Goal: Transaction & Acquisition: Purchase product/service

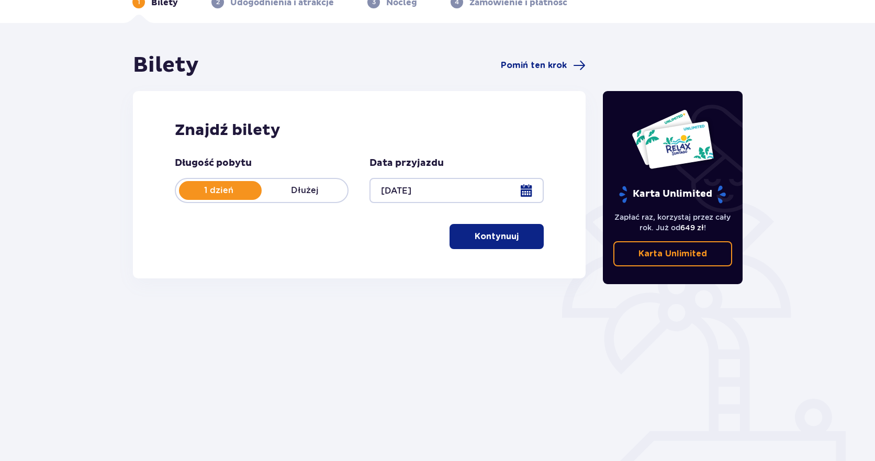
scroll to position [72, 0]
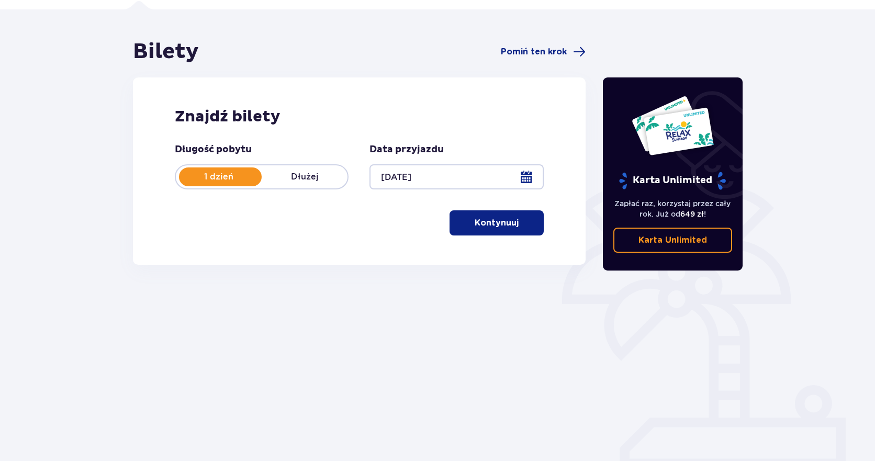
click at [498, 224] on p "Kontynuuj" at bounding box center [497, 223] width 44 height 12
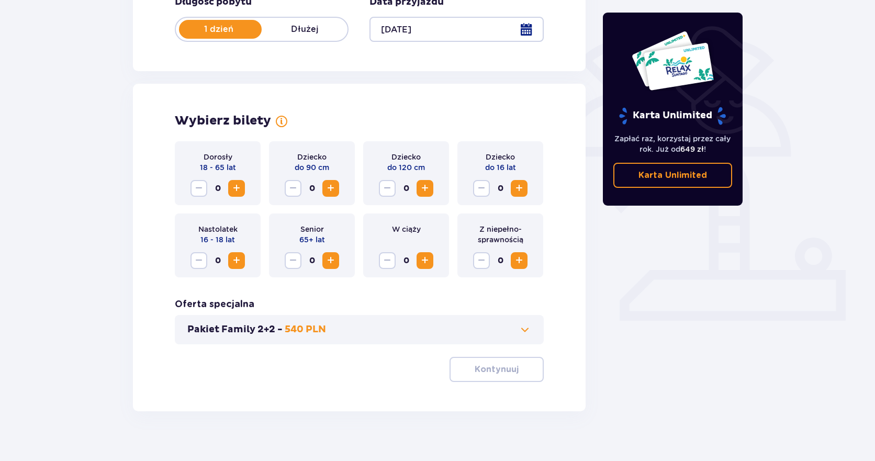
scroll to position [233, 0]
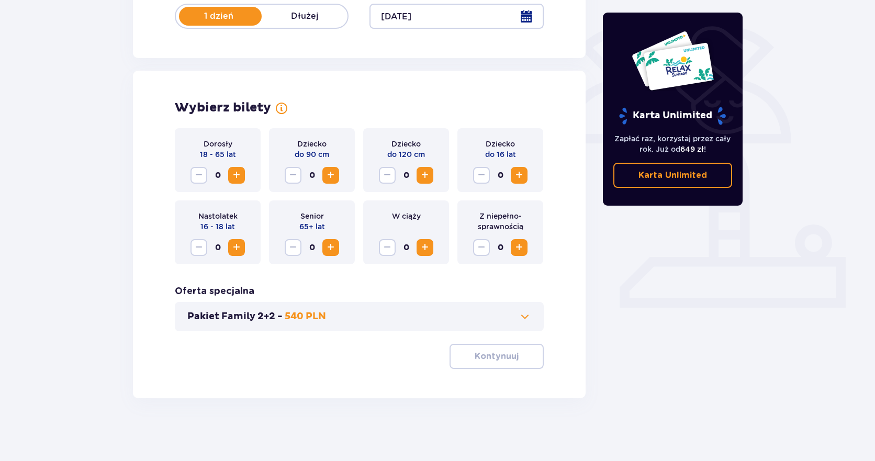
click at [237, 176] on span "Zwiększ" at bounding box center [236, 175] width 13 height 13
click at [242, 177] on span "Zwiększ" at bounding box center [236, 175] width 13 height 13
click at [199, 179] on span "Zmniejsz" at bounding box center [199, 175] width 13 height 13
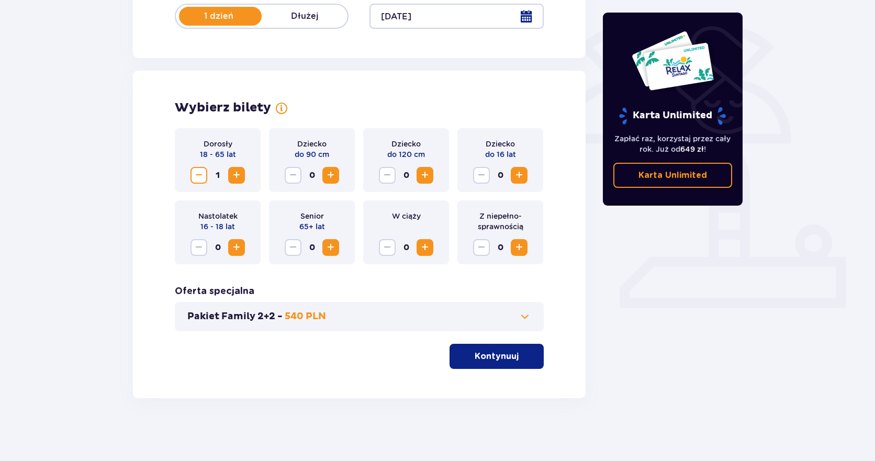
drag, startPoint x: 259, startPoint y: 319, endPoint x: 276, endPoint y: 319, distance: 17.8
click at [276, 319] on p "Pakiet Family 2+2 -" at bounding box center [234, 316] width 95 height 13
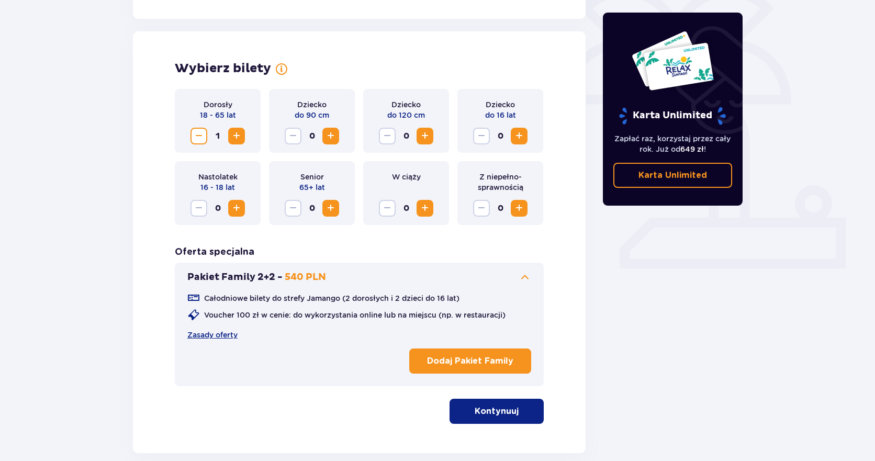
scroll to position [275, 0]
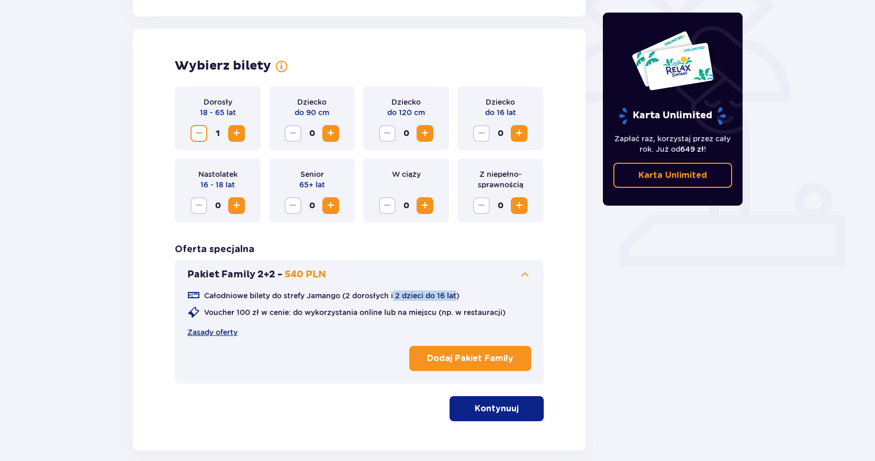
drag, startPoint x: 459, startPoint y: 298, endPoint x: 396, endPoint y: 298, distance: 62.3
click at [396, 298] on p "Całodniowe bilety do strefy Jamango (2 dorosłych i 2 dzieci do 16 lat)" at bounding box center [331, 296] width 255 height 10
click at [392, 299] on p "Całodniowe bilety do strefy Jamango (2 dorosłych i 2 dzieci do 16 lat)" at bounding box center [331, 296] width 255 height 10
click at [239, 133] on span "Zwiększ" at bounding box center [236, 133] width 13 height 13
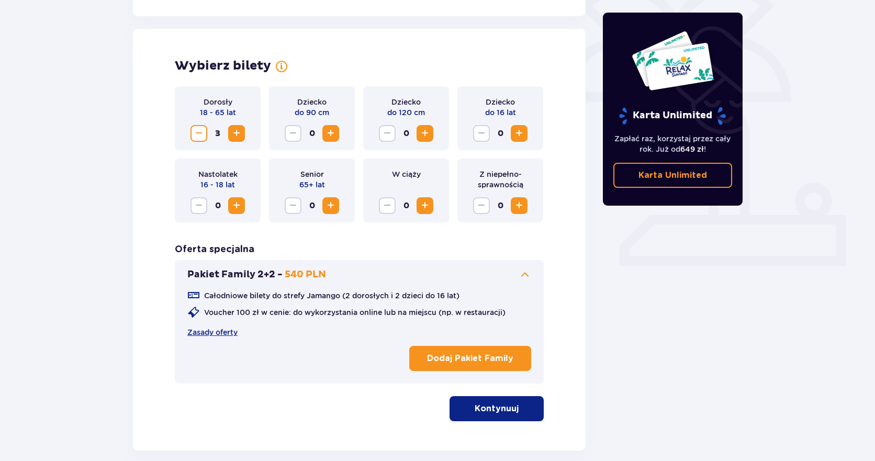
click at [357, 353] on div "Całodniowe bilety do strefy Jamango (2 dorosłych i 2 dzieci do 16 lat) Voucher …" at bounding box center [359, 328] width 344 height 94
drag, startPoint x: 461, startPoint y: 416, endPoint x: 414, endPoint y: 387, distance: 54.8
click at [461, 416] on button "Kontynuuj" at bounding box center [497, 408] width 94 height 25
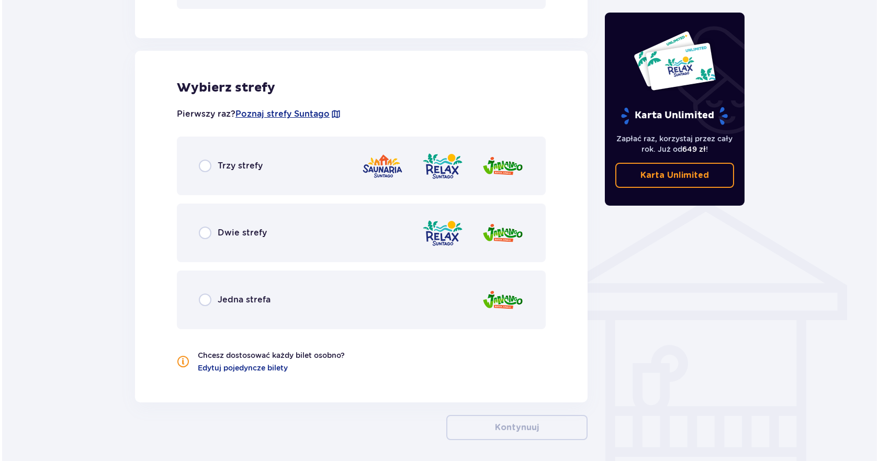
scroll to position [675, 0]
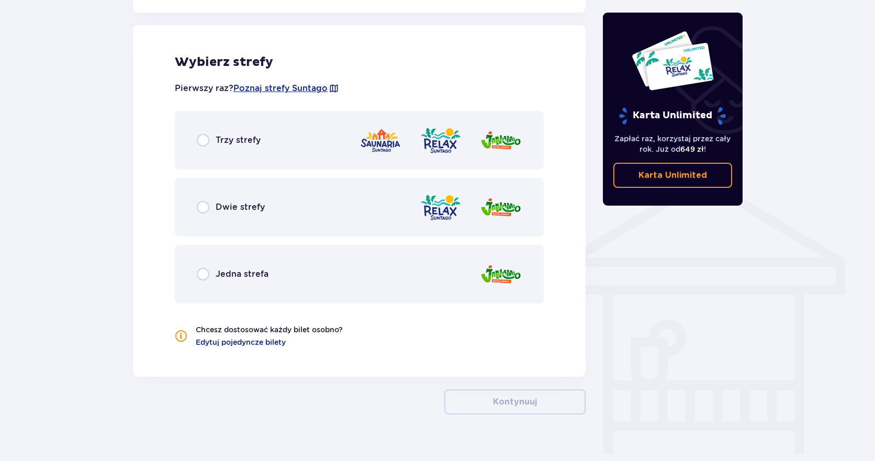
click at [332, 86] on span at bounding box center [334, 88] width 10 height 10
click at [317, 88] on span "Poznaj strefy Suntago" at bounding box center [280, 89] width 94 height 12
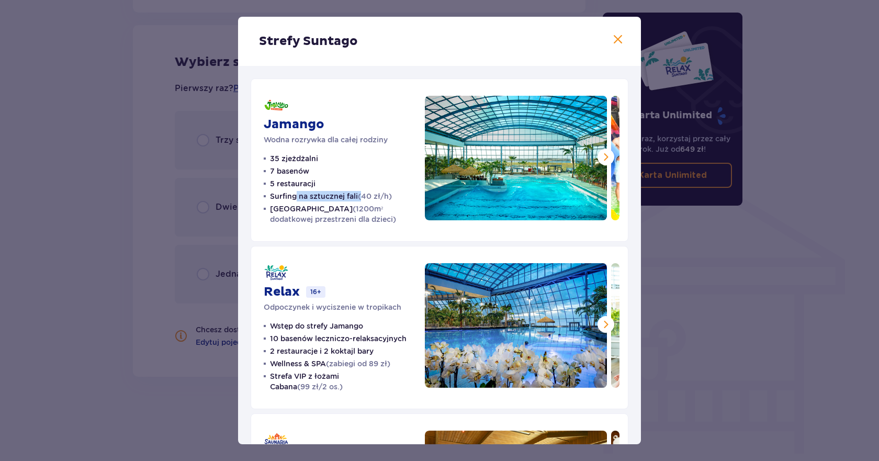
drag, startPoint x: 296, startPoint y: 198, endPoint x: 363, endPoint y: 197, distance: 67.0
click at [363, 197] on p "Surfing na sztucznej fali (40 zł/h)" at bounding box center [331, 196] width 122 height 10
click at [378, 225] on div "Jamango Wodna rozrywka dla całej rodziny 35 zjeżdżalni 7 basenów 5 restauracji …" at bounding box center [440, 160] width 378 height 163
click at [601, 158] on span at bounding box center [606, 157] width 13 height 13
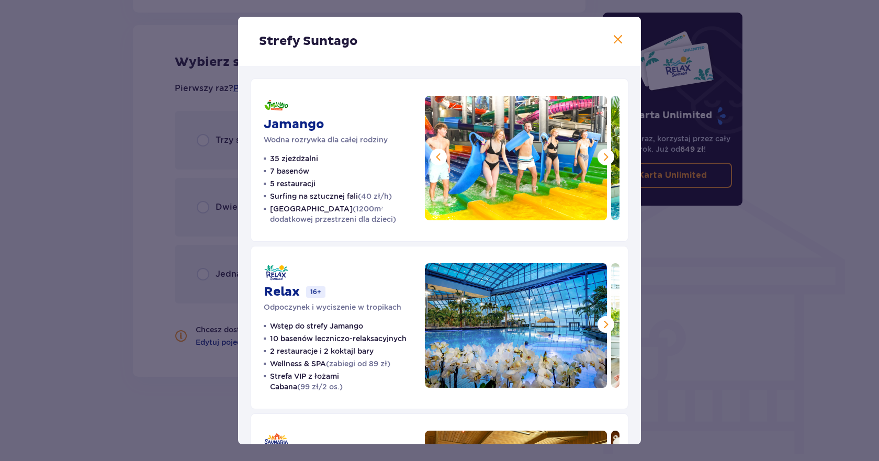
click at [601, 158] on span at bounding box center [606, 157] width 13 height 13
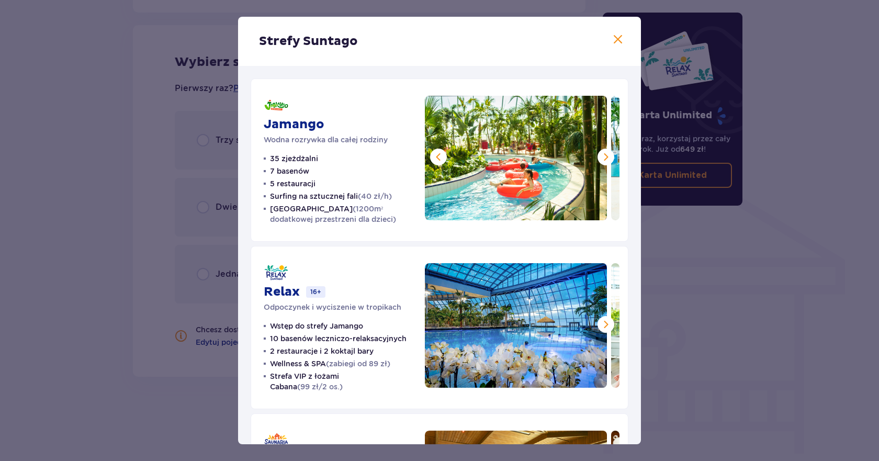
click at [601, 158] on span at bounding box center [606, 157] width 13 height 13
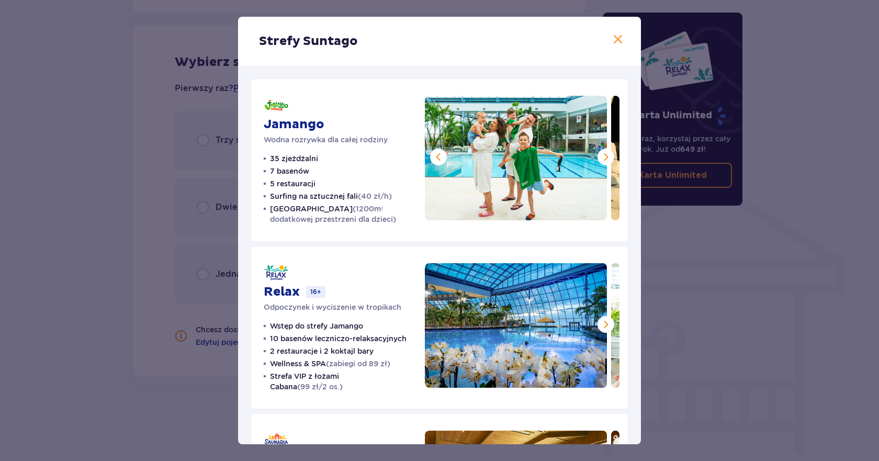
click at [601, 158] on span at bounding box center [606, 157] width 13 height 13
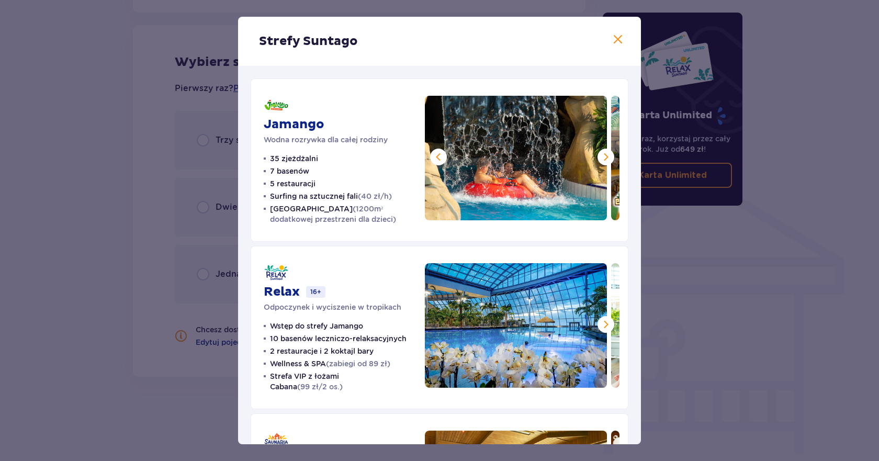
click at [601, 158] on span at bounding box center [606, 157] width 13 height 13
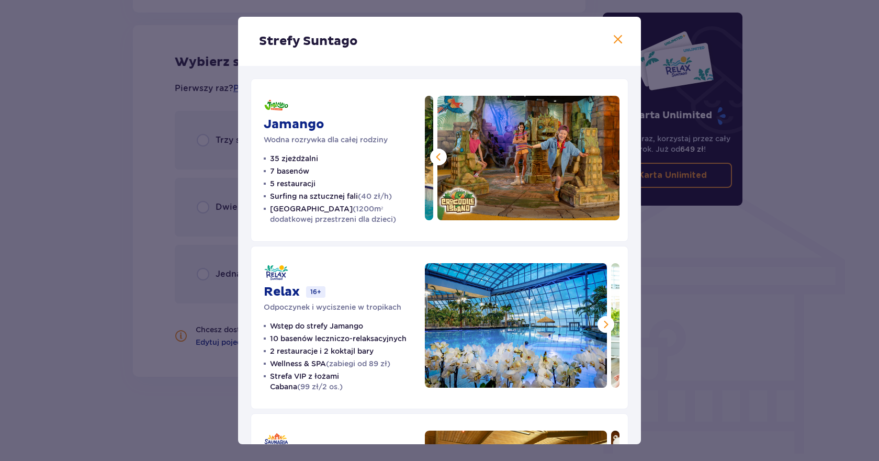
click at [604, 158] on img at bounding box center [529, 158] width 182 height 125
click at [612, 41] on span at bounding box center [618, 39] width 13 height 13
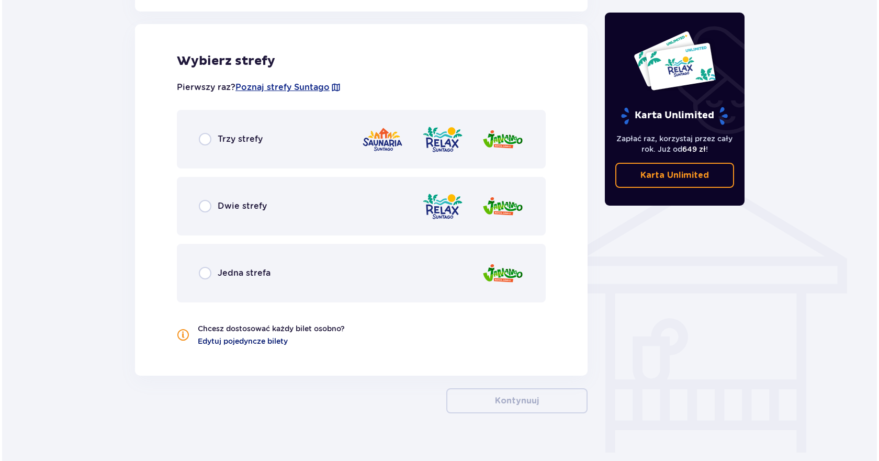
scroll to position [691, 0]
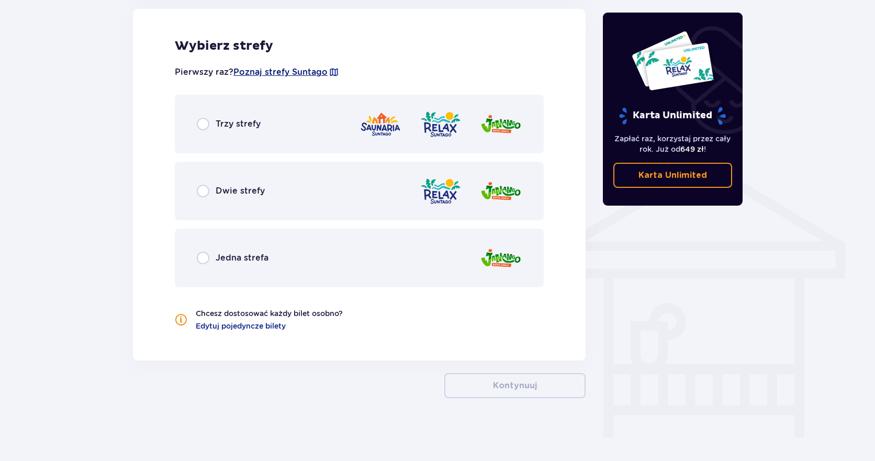
click at [303, 69] on span "Poznaj strefy Suntago" at bounding box center [280, 72] width 94 height 12
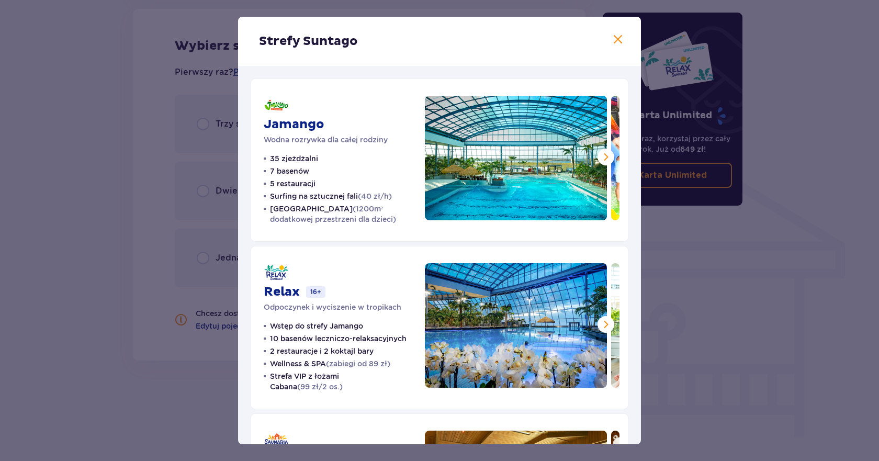
click at [151, 215] on div "Strefy Suntago Jamango Wodna rozrywka dla całej rodziny 35 zjeżdżalni 7 basenów…" at bounding box center [439, 230] width 879 height 461
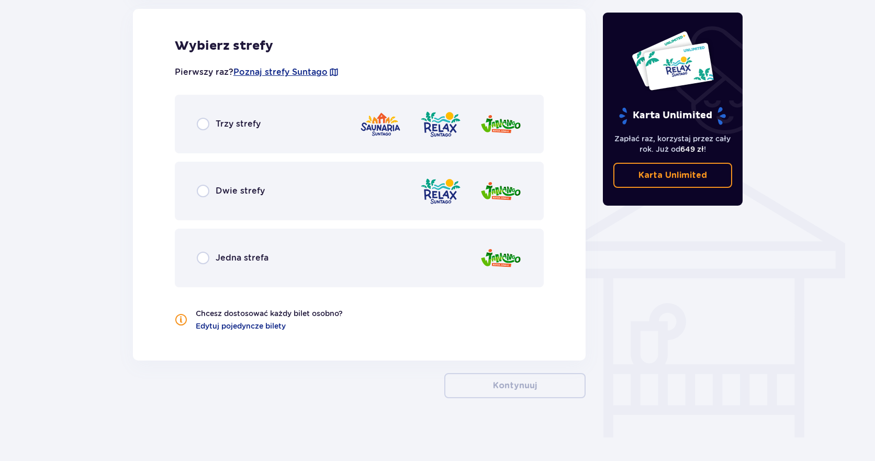
click at [256, 194] on span "Dwie strefy" at bounding box center [240, 191] width 49 height 12
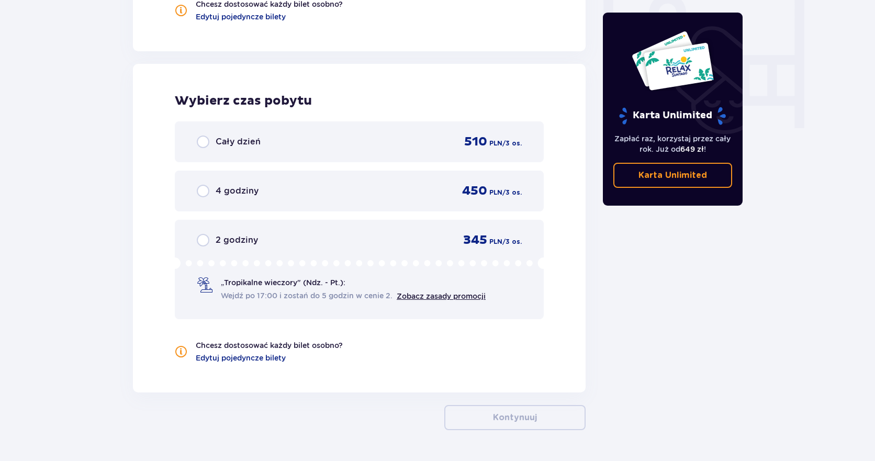
scroll to position [980, 0]
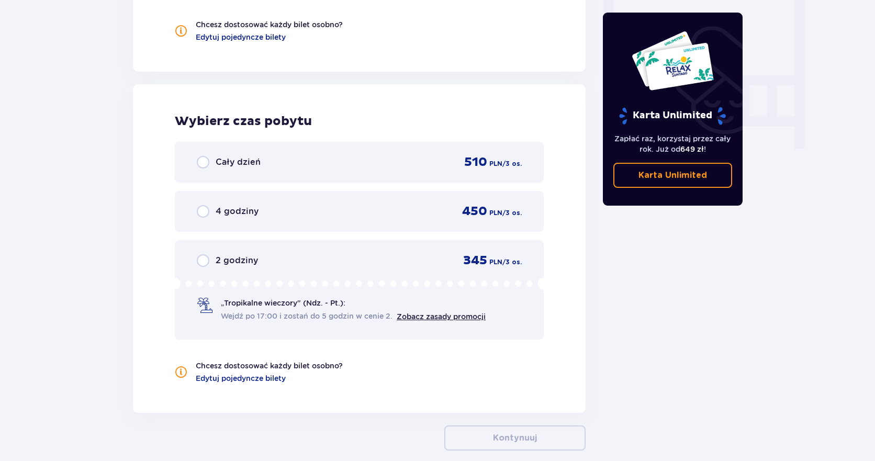
click at [239, 155] on div "Cały dzień 510 PLN / 3 os." at bounding box center [359, 162] width 325 height 16
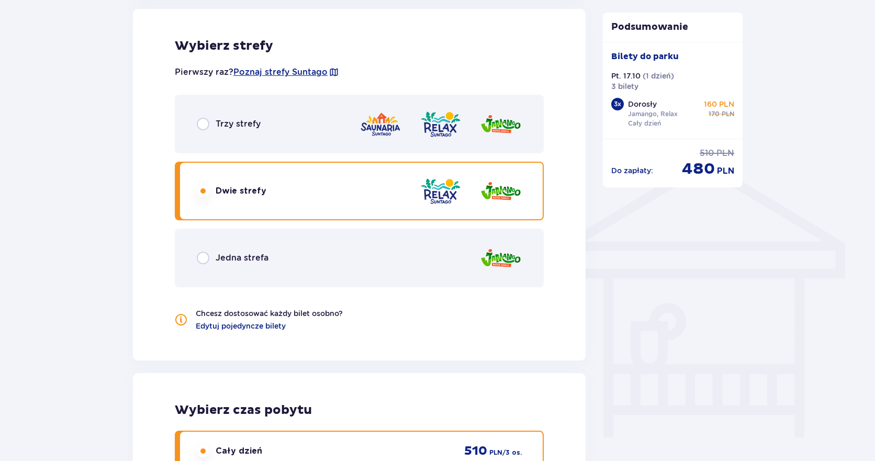
scroll to position [620, 0]
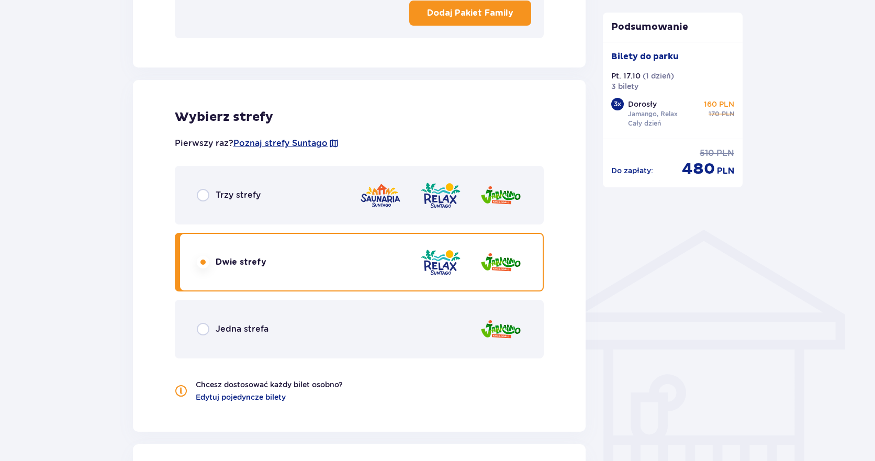
click at [207, 323] on input "radio" at bounding box center [203, 329] width 13 height 13
radio input "true"
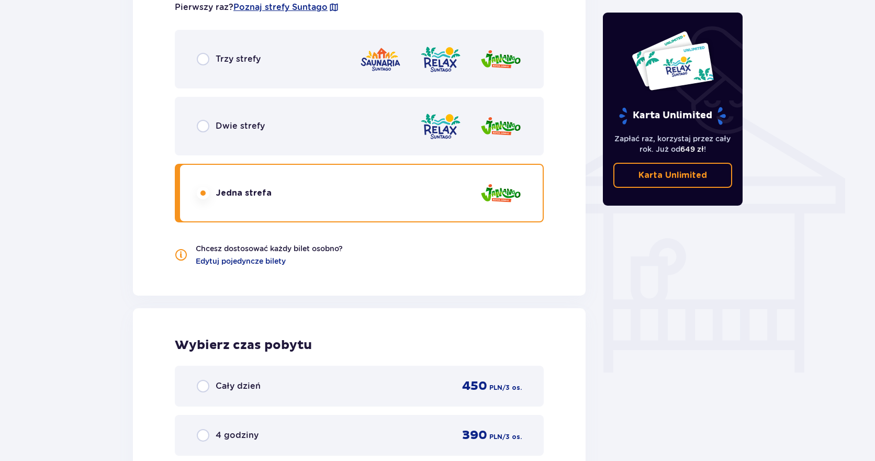
scroll to position [771, 0]
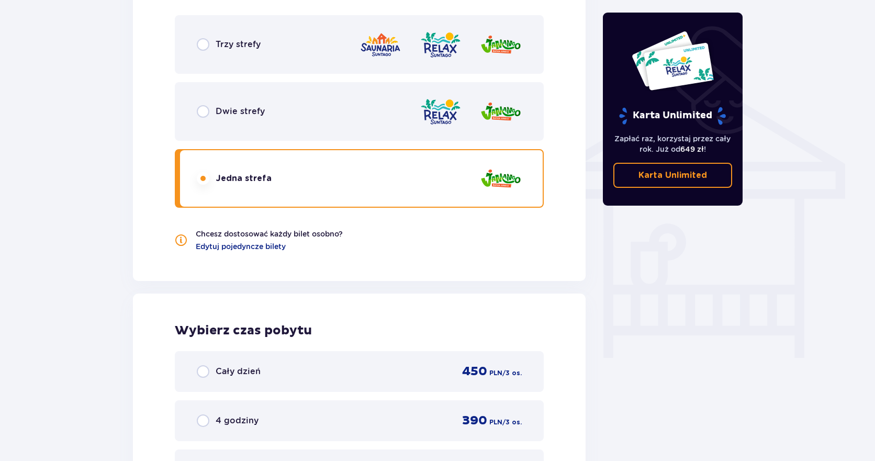
click at [237, 115] on span "Dwie strefy" at bounding box center [240, 112] width 49 height 12
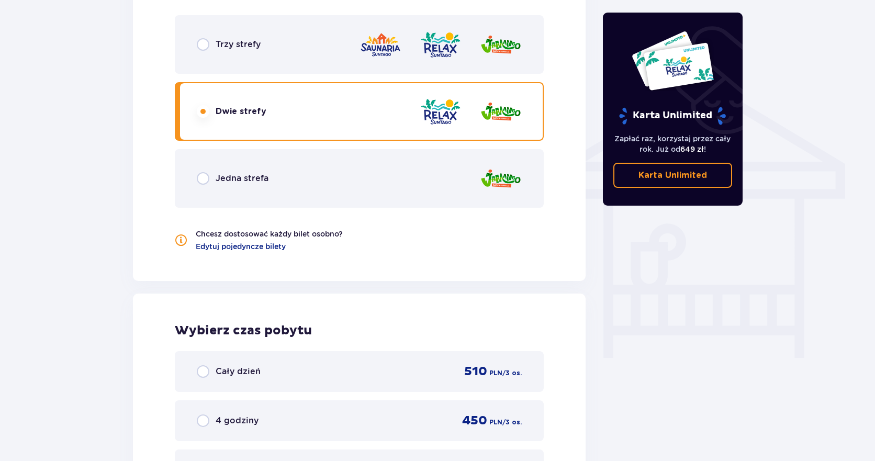
click at [240, 43] on span "Trzy strefy" at bounding box center [238, 45] width 45 height 12
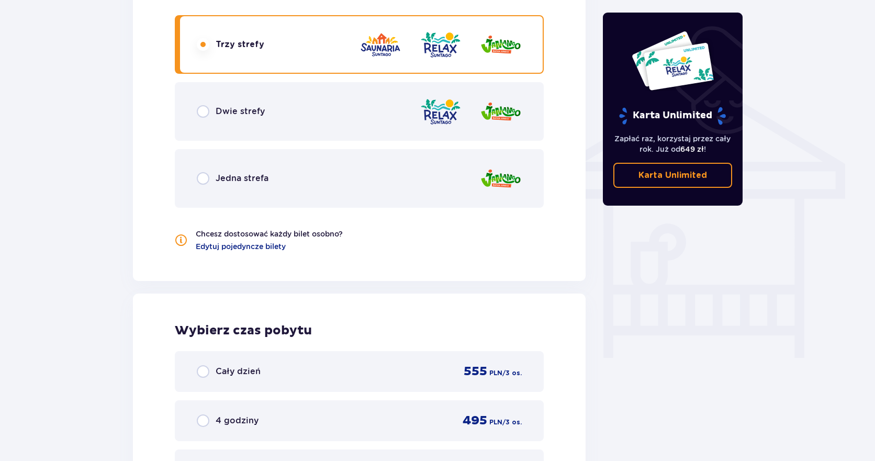
click at [242, 116] on span "Dwie strefy" at bounding box center [240, 112] width 49 height 12
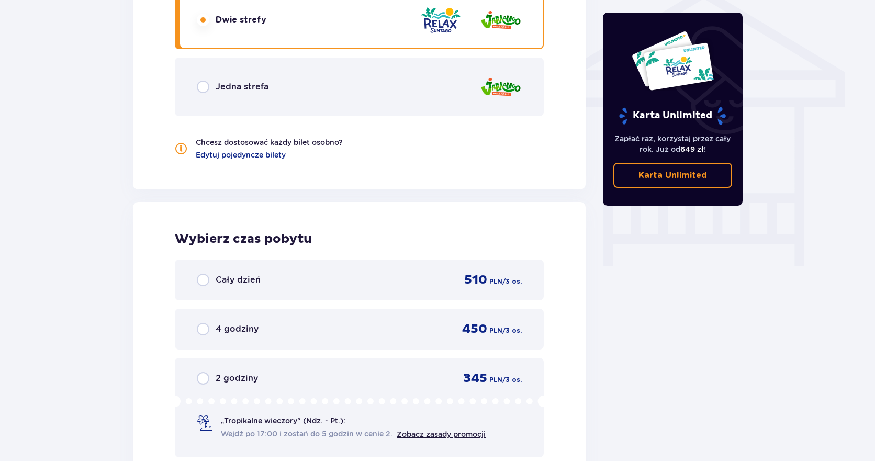
scroll to position [823, 0]
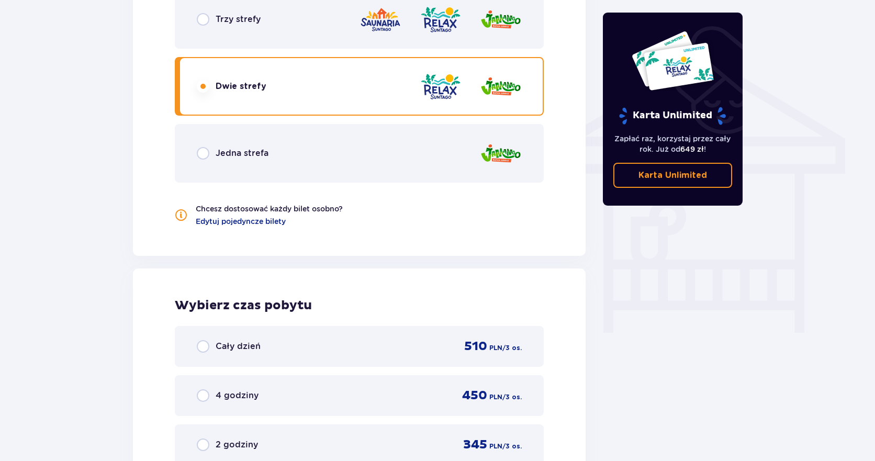
scroll to position [771, 0]
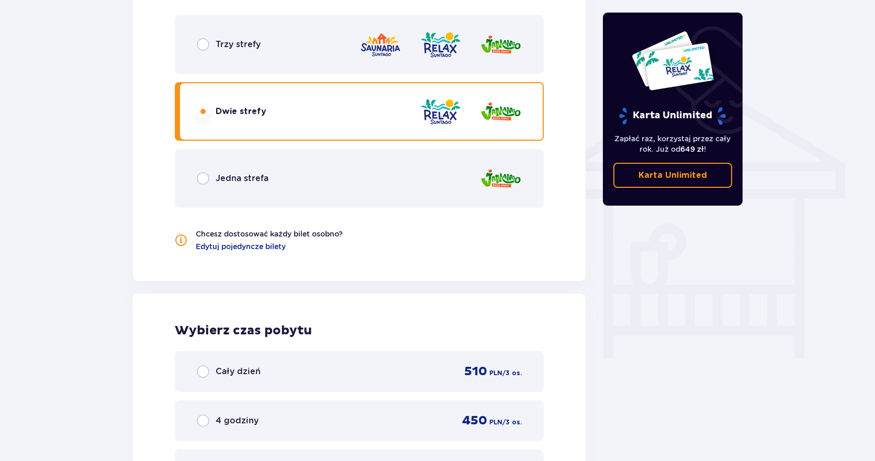
click at [220, 185] on div "Jedna strefa" at bounding box center [359, 178] width 369 height 59
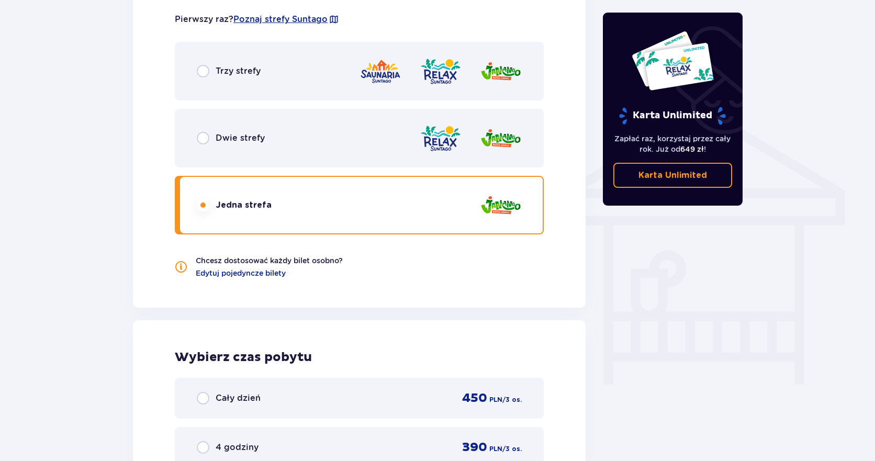
scroll to position [719, 0]
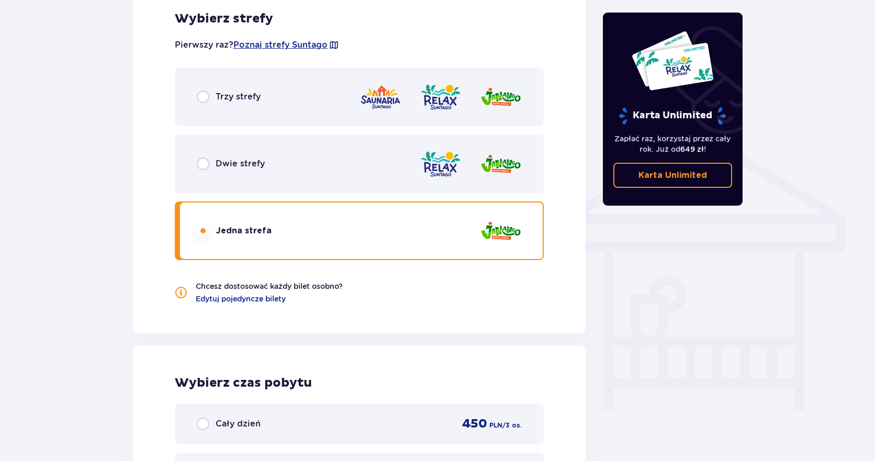
click at [258, 166] on span "Dwie strefy" at bounding box center [240, 164] width 49 height 12
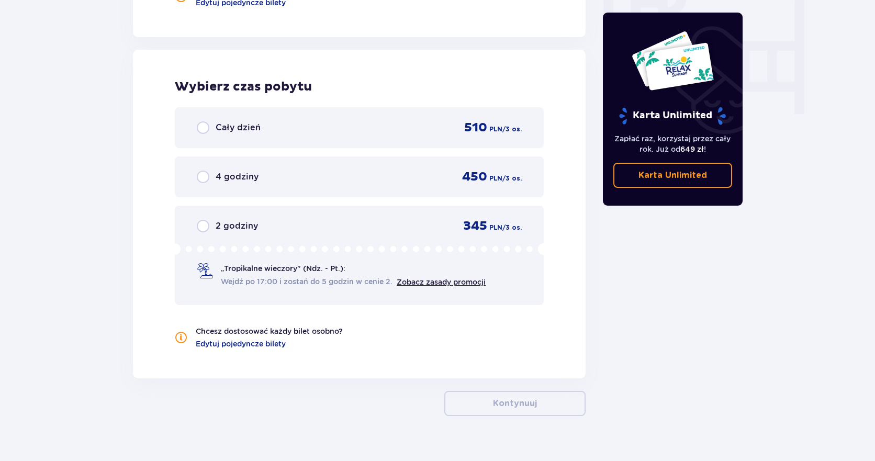
scroll to position [1033, 0]
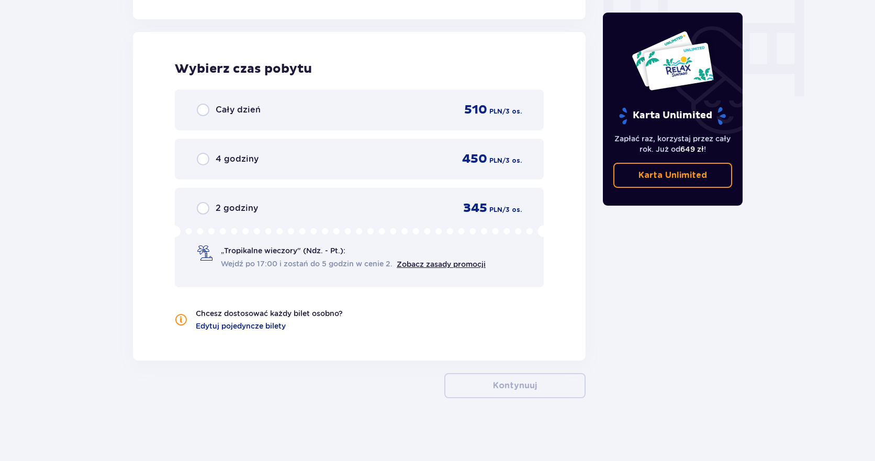
click at [227, 115] on span "Cały dzień" at bounding box center [238, 110] width 45 height 12
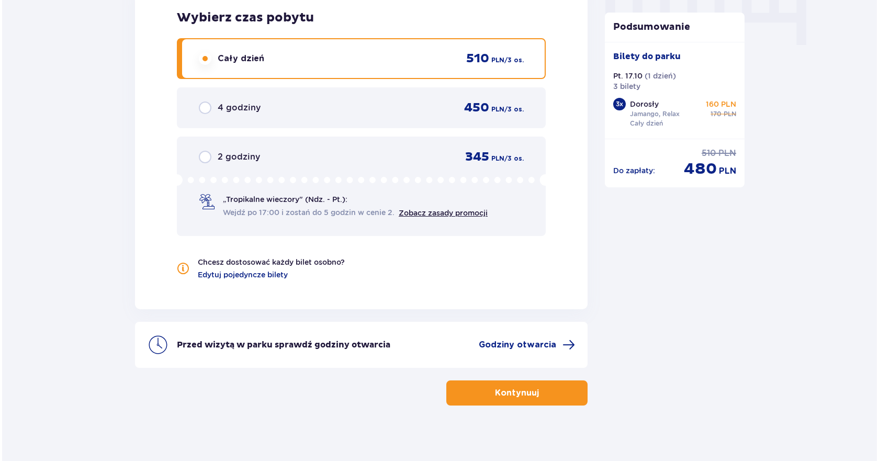
scroll to position [1085, 0]
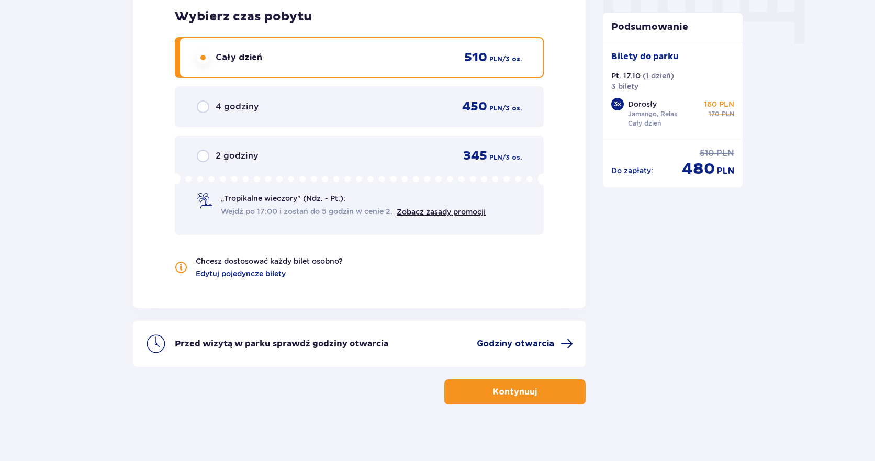
click at [490, 348] on span "Godziny otwarcia" at bounding box center [515, 344] width 77 height 12
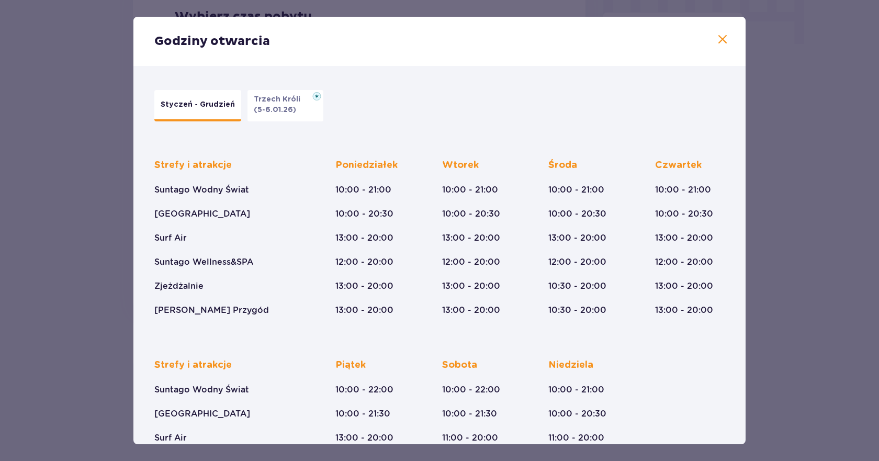
click at [721, 40] on span at bounding box center [723, 39] width 13 height 13
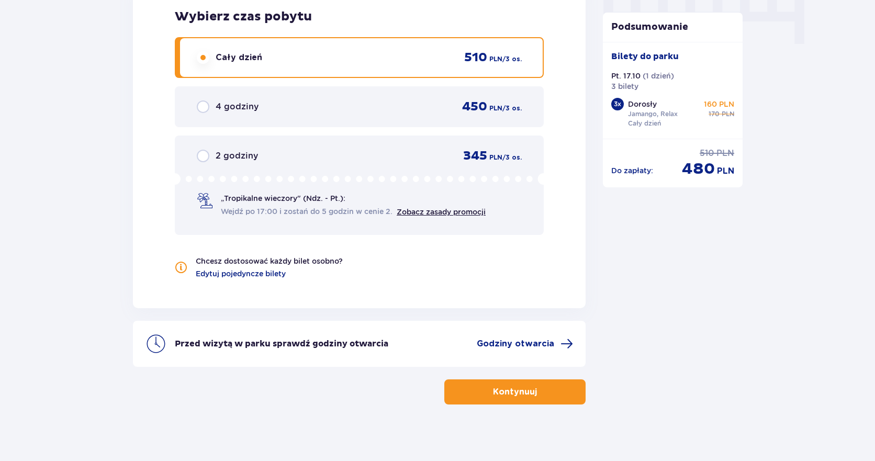
click at [522, 396] on p "Kontynuuj" at bounding box center [515, 392] width 44 height 12
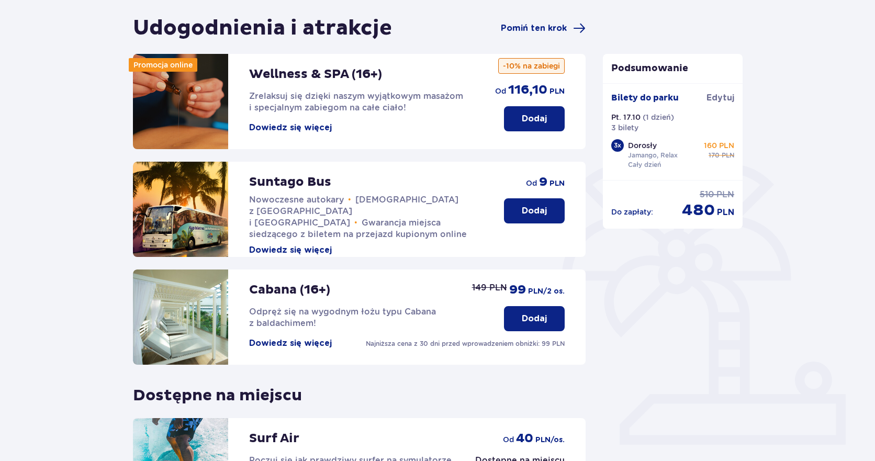
scroll to position [249, 0]
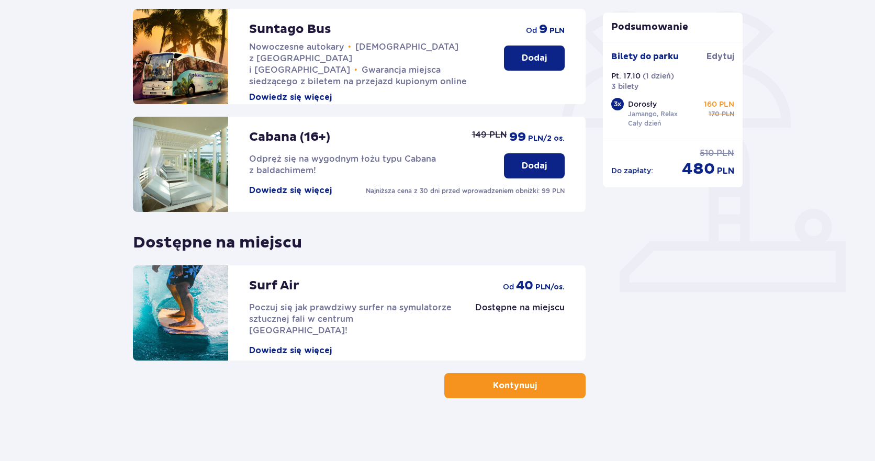
click at [540, 388] on span "button" at bounding box center [539, 385] width 13 height 13
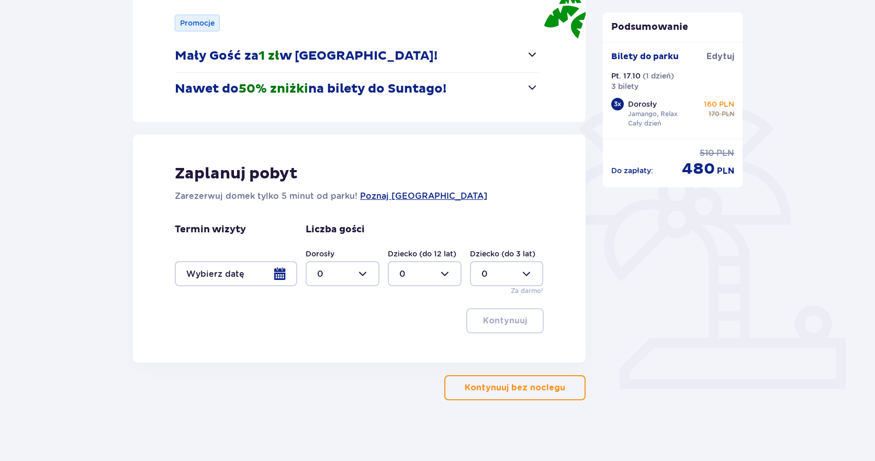
scroll to position [154, 0]
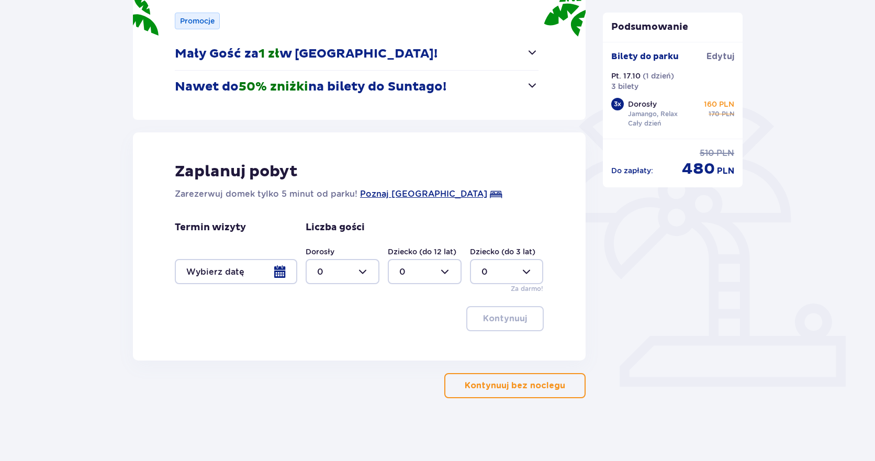
drag, startPoint x: 496, startPoint y: 392, endPoint x: 702, endPoint y: 381, distance: 206.0
click at [496, 392] on button "Kontynuuj bez noclegu" at bounding box center [514, 385] width 141 height 25
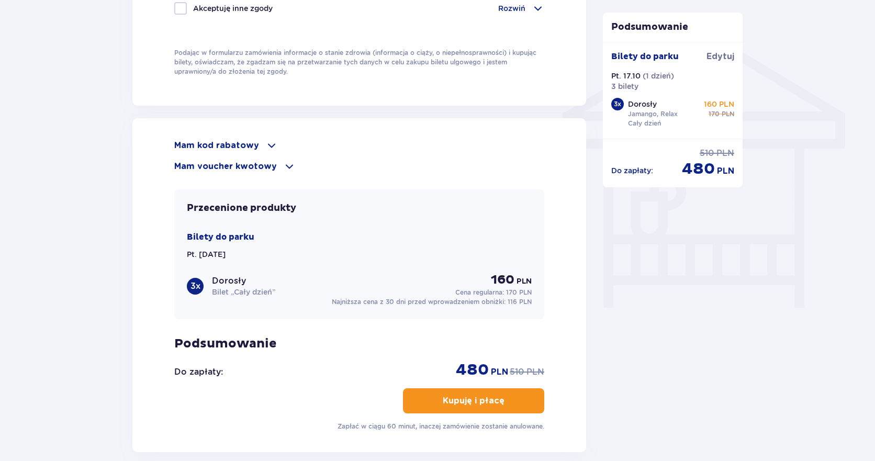
scroll to position [837, 0]
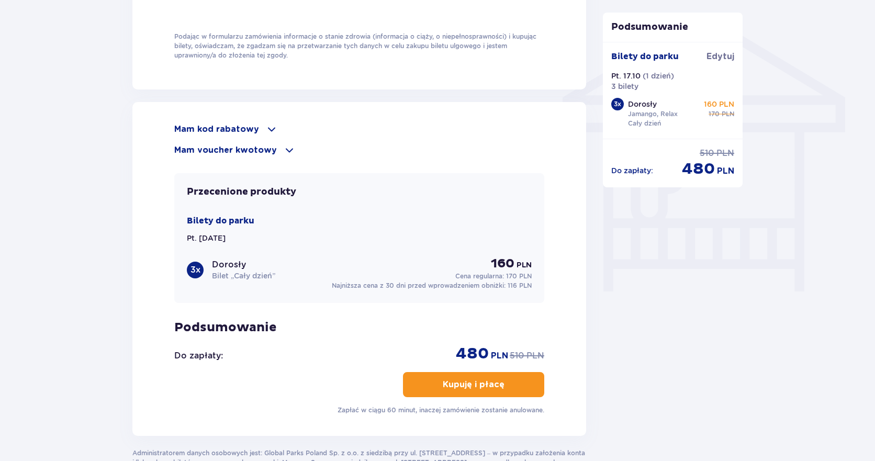
click at [259, 125] on div "Mam kod rabatowy" at bounding box center [359, 129] width 370 height 13
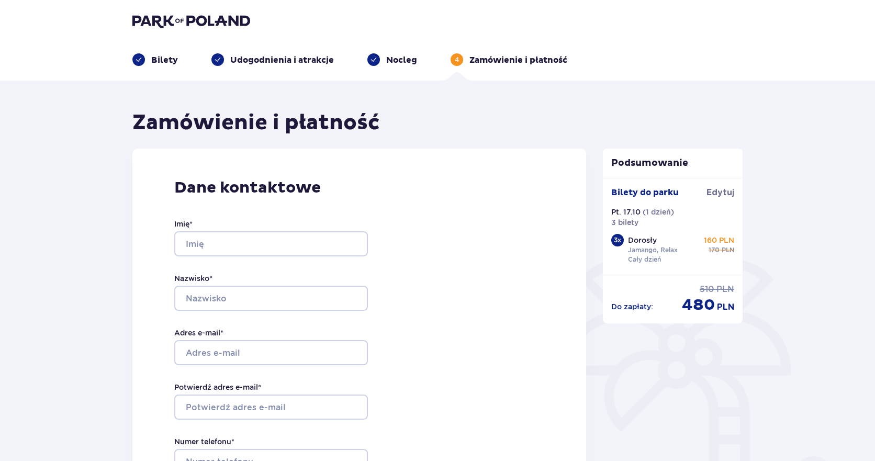
scroll to position [0, 0]
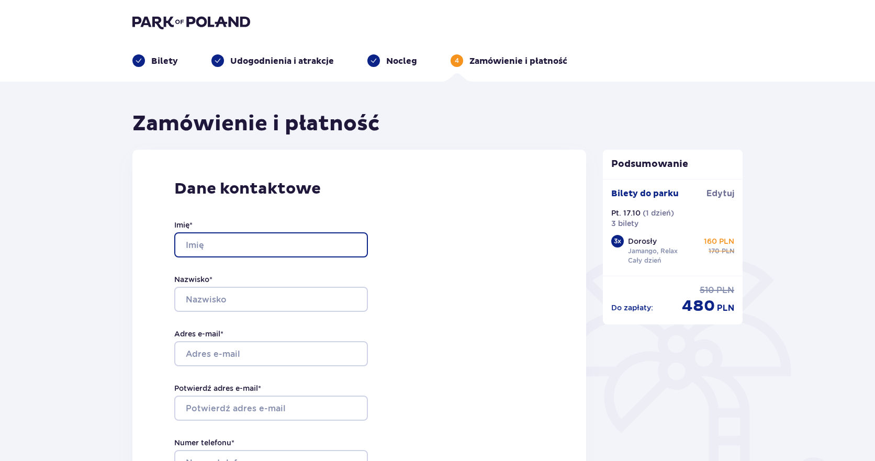
click at [252, 251] on input "Imię *" at bounding box center [271, 244] width 194 height 25
type input "[PERSON_NAME]"
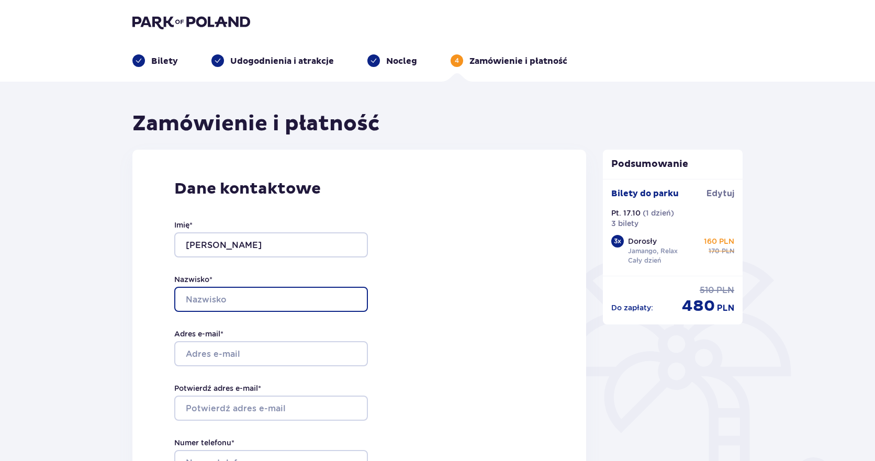
type input "[PERSON_NAME]"
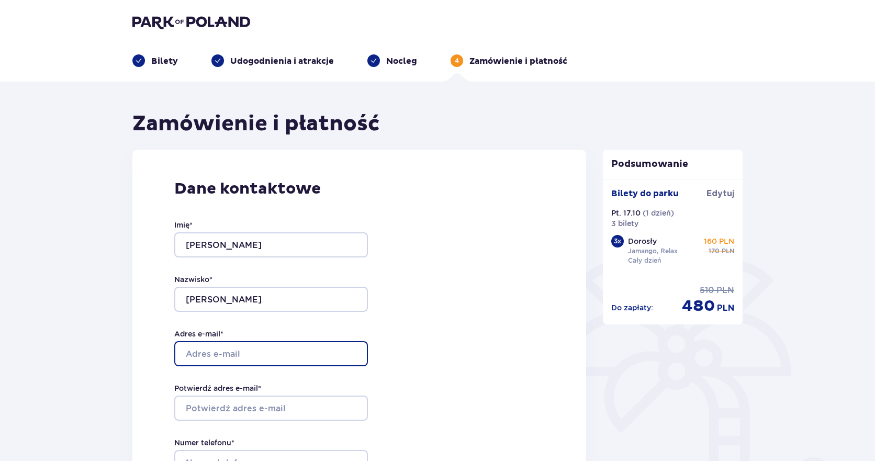
type input "[EMAIL_ADDRESS][DOMAIN_NAME]"
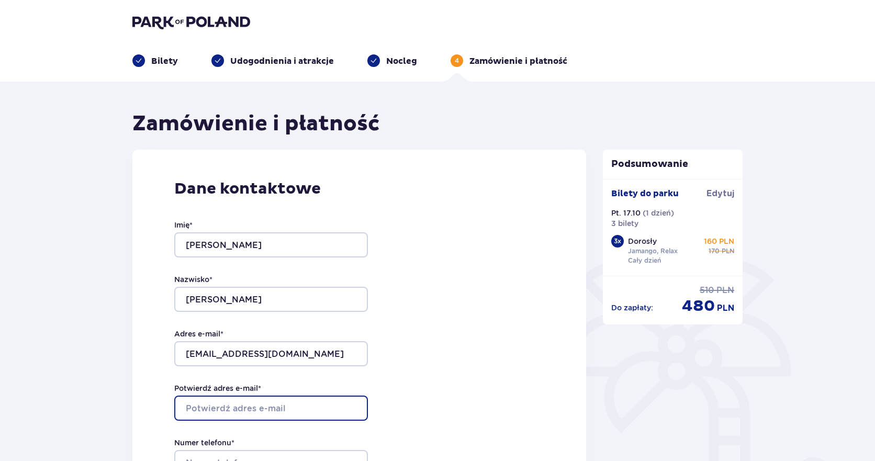
type input "[EMAIL_ADDRESS][DOMAIN_NAME]"
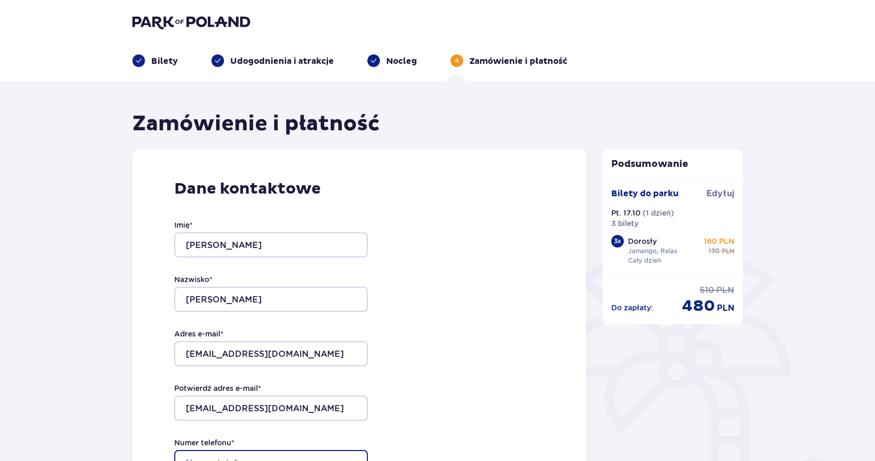
type input "504020441"
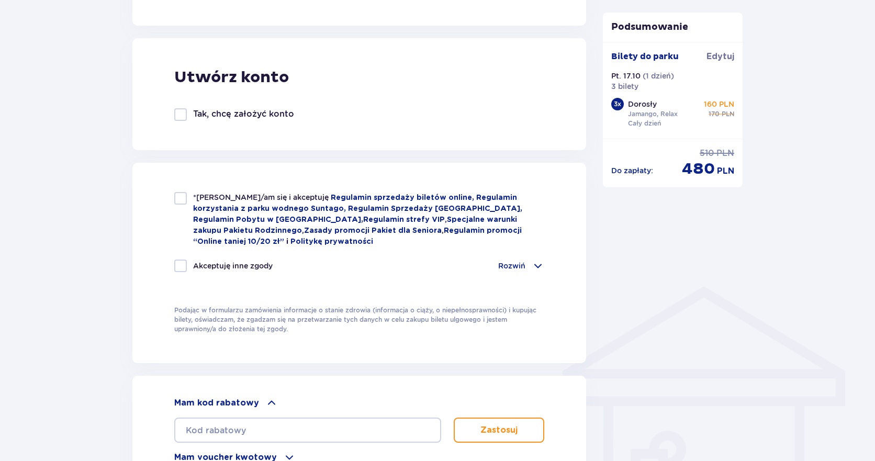
scroll to position [576, 0]
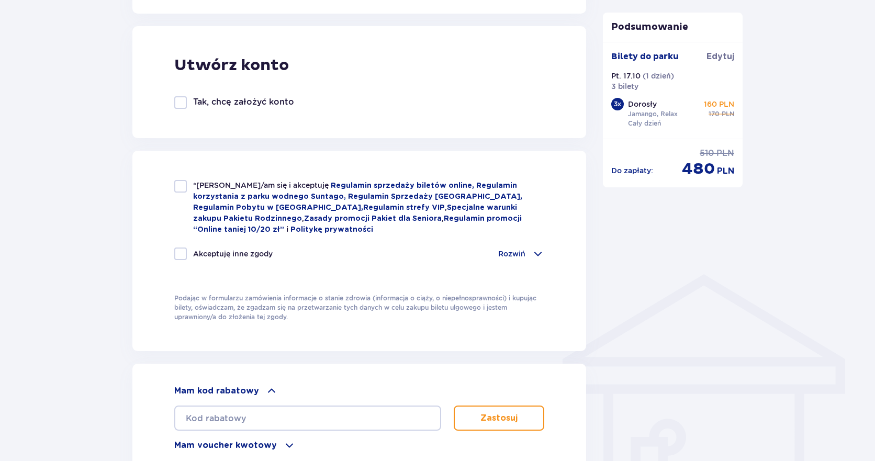
click at [180, 186] on div at bounding box center [180, 186] width 13 height 13
checkbox input "true"
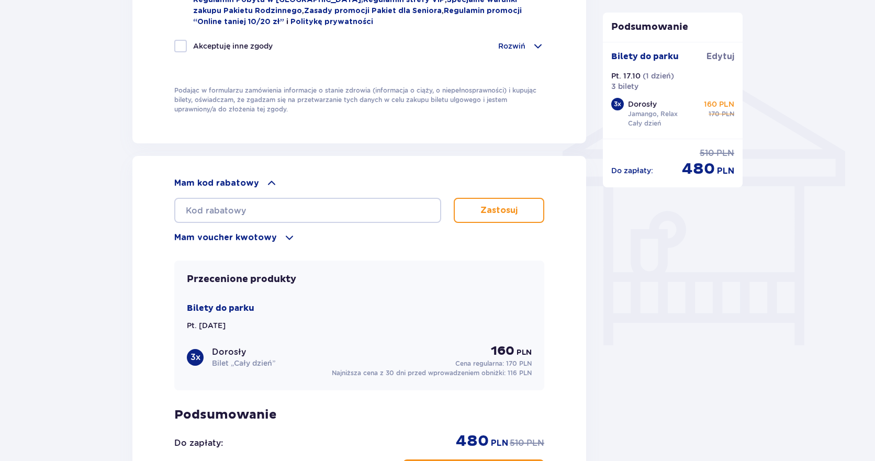
scroll to position [785, 0]
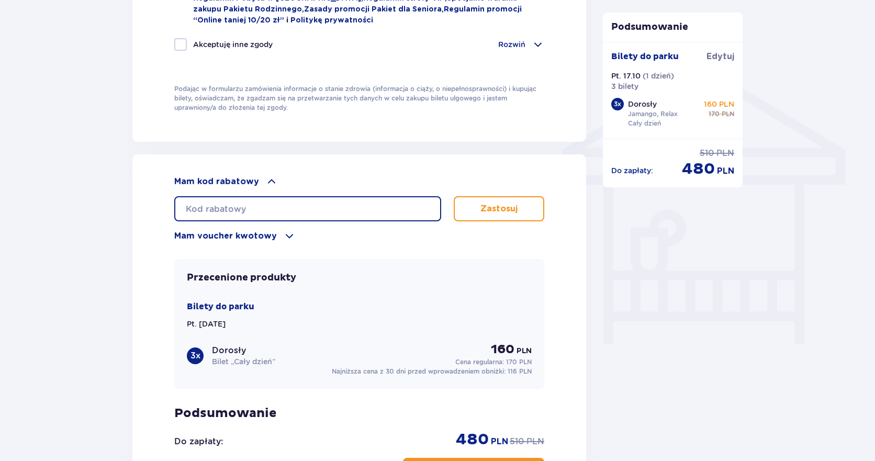
click at [289, 213] on input "text" at bounding box center [307, 208] width 267 height 25
type input "LDD53KWICBLB8T"
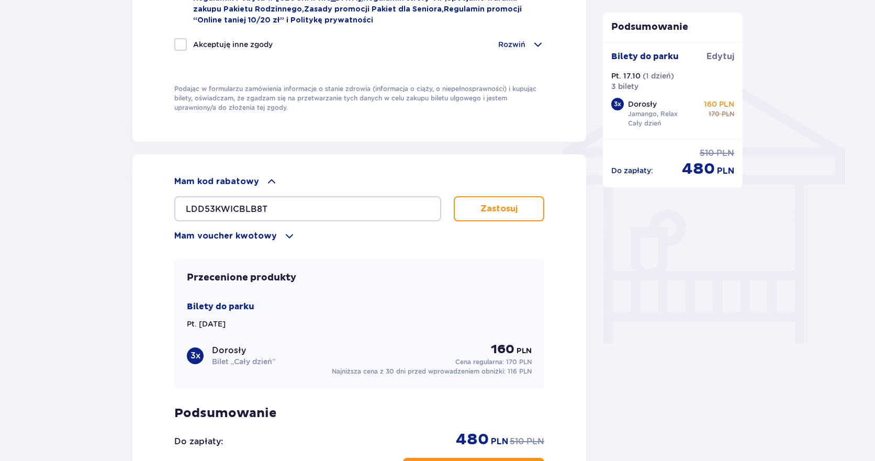
click at [482, 208] on p "Zastosuj" at bounding box center [499, 209] width 37 height 12
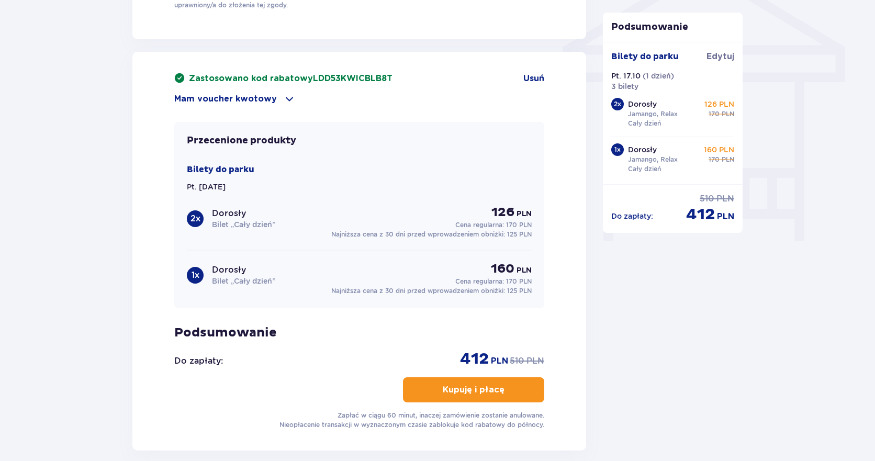
scroll to position [885, 0]
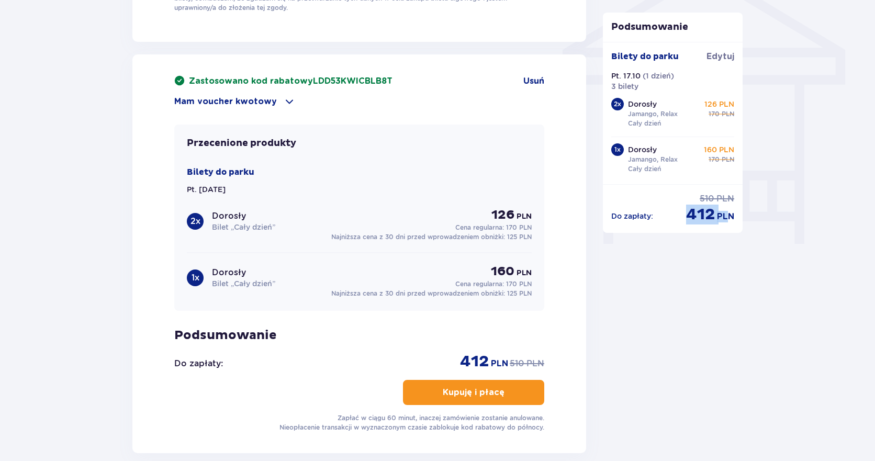
drag, startPoint x: 691, startPoint y: 217, endPoint x: 729, endPoint y: 217, distance: 37.7
click at [729, 217] on div "cena po obniżce 412 PLN" at bounding box center [710, 215] width 48 height 20
drag, startPoint x: 482, startPoint y: 210, endPoint x: 510, endPoint y: 211, distance: 28.3
click at [503, 211] on div "126 PLN Cena regularna: 170 PLN" at bounding box center [485, 219] width 93 height 25
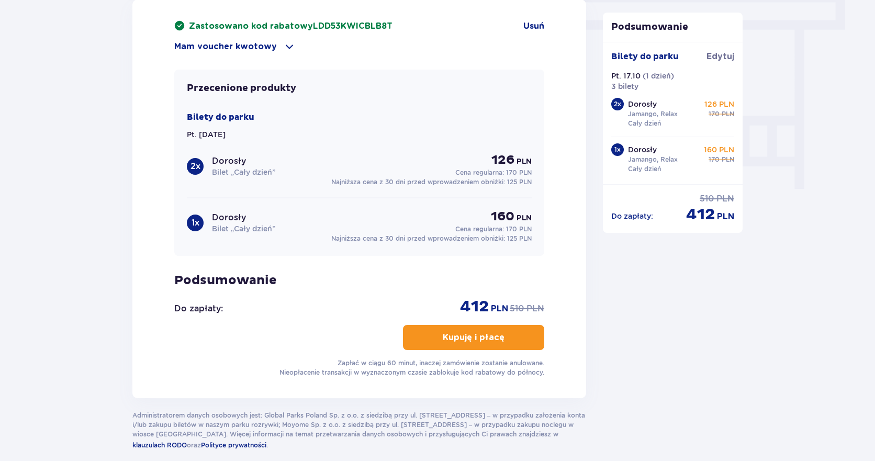
scroll to position [937, 0]
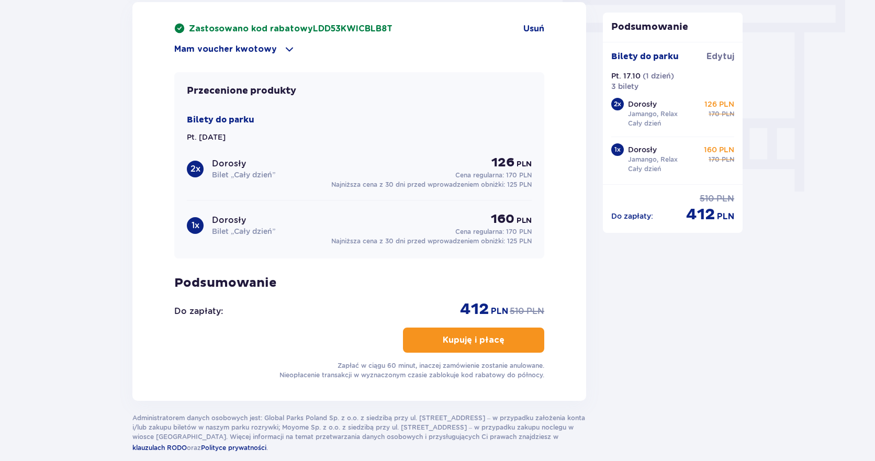
drag, startPoint x: 541, startPoint y: 26, endPoint x: 601, endPoint y: 65, distance: 71.4
click at [541, 25] on span "Usuń" at bounding box center [533, 29] width 21 height 12
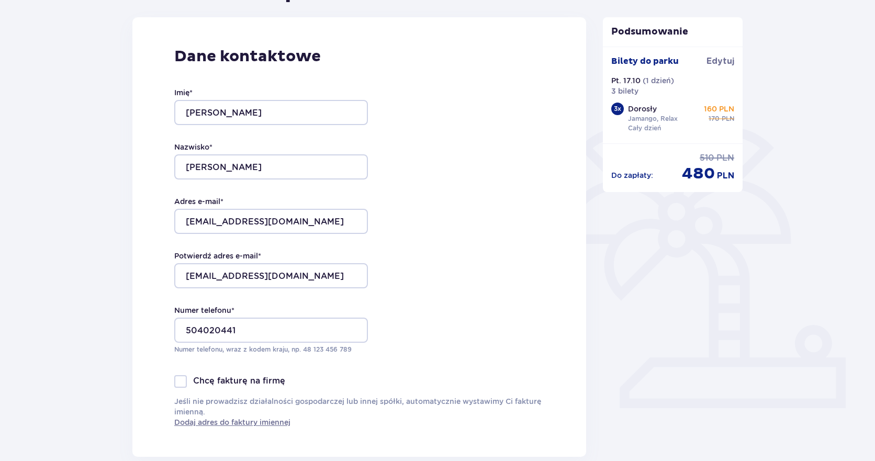
scroll to position [105, 0]
